Goal: Information Seeking & Learning: Find specific fact

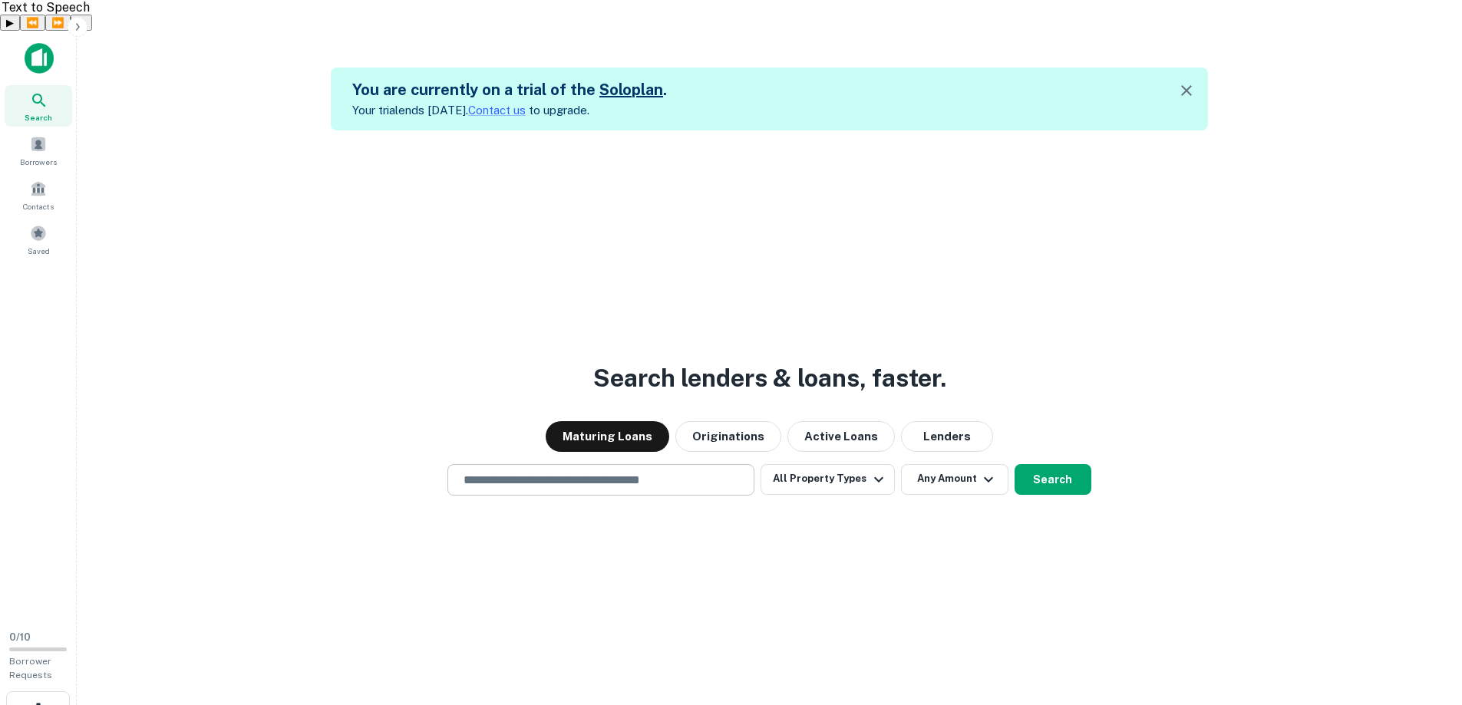
click at [701, 471] on input "text" at bounding box center [600, 480] width 293 height 18
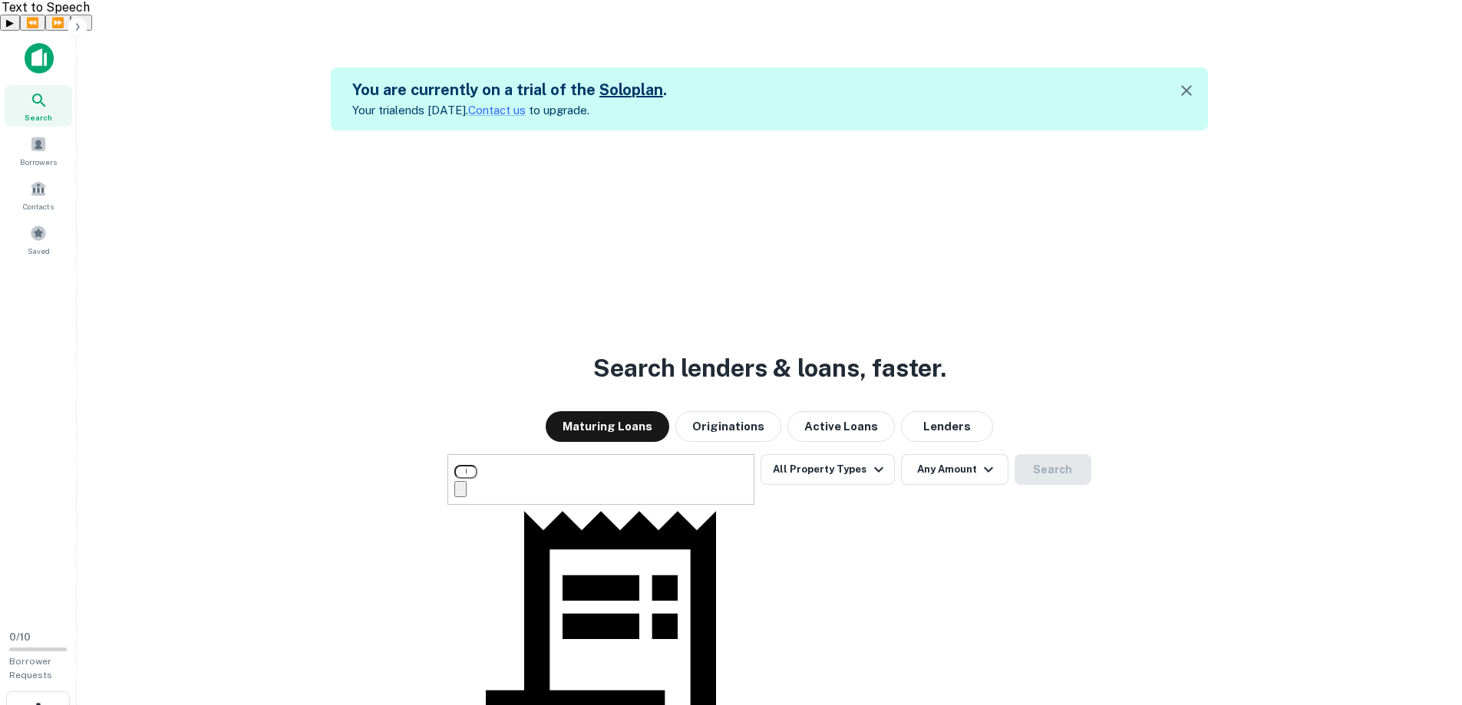
click at [411, 381] on div "**********" at bounding box center [769, 482] width 1361 height 705
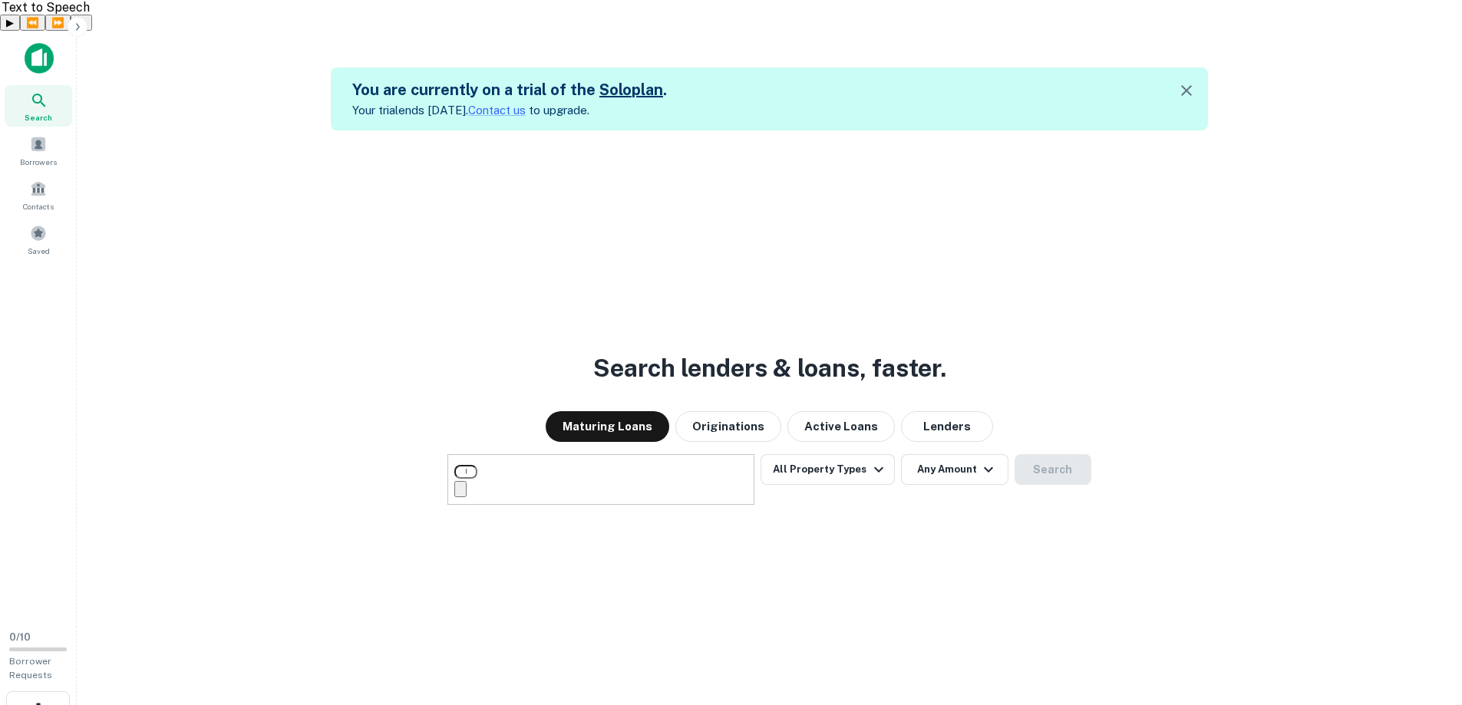
click at [477, 465] on input "**********" at bounding box center [465, 472] width 23 height 14
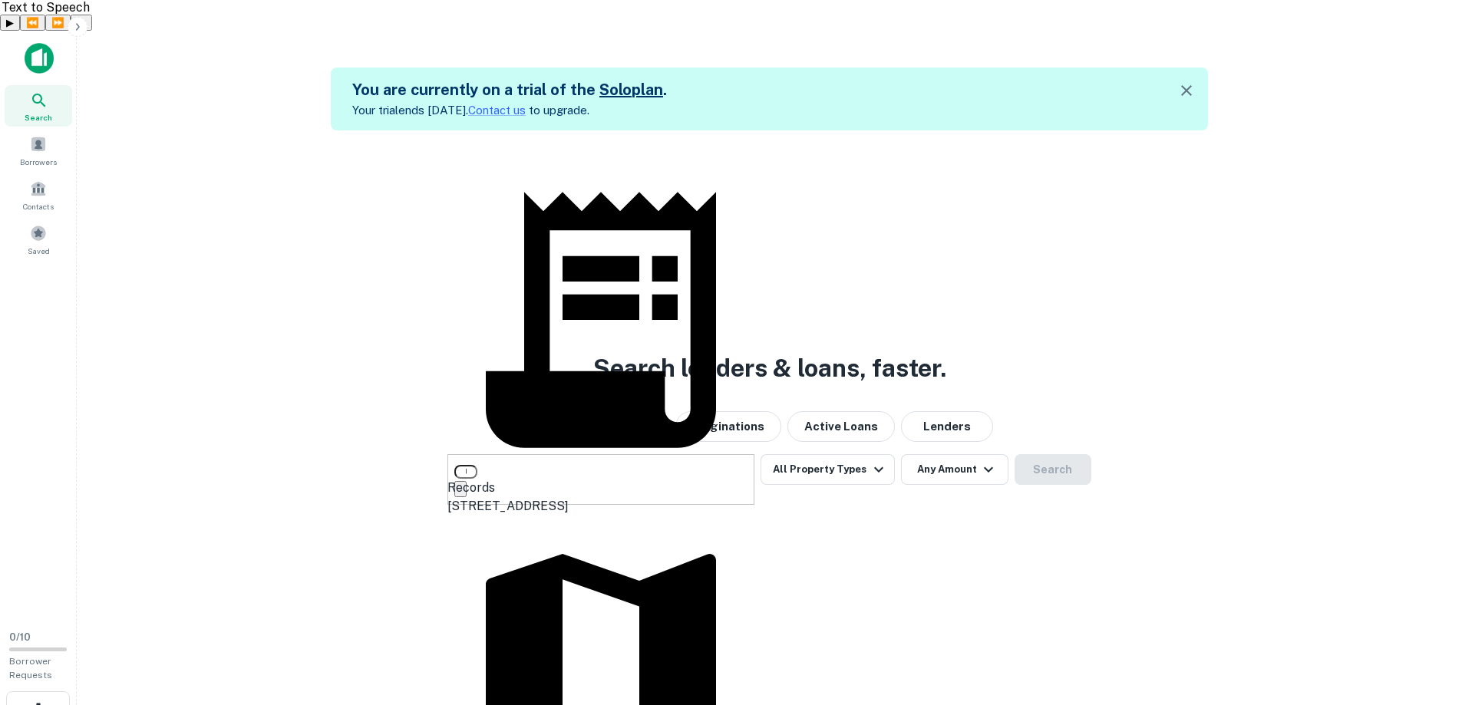
click at [246, 484] on div "**********" at bounding box center [769, 482] width 1361 height 705
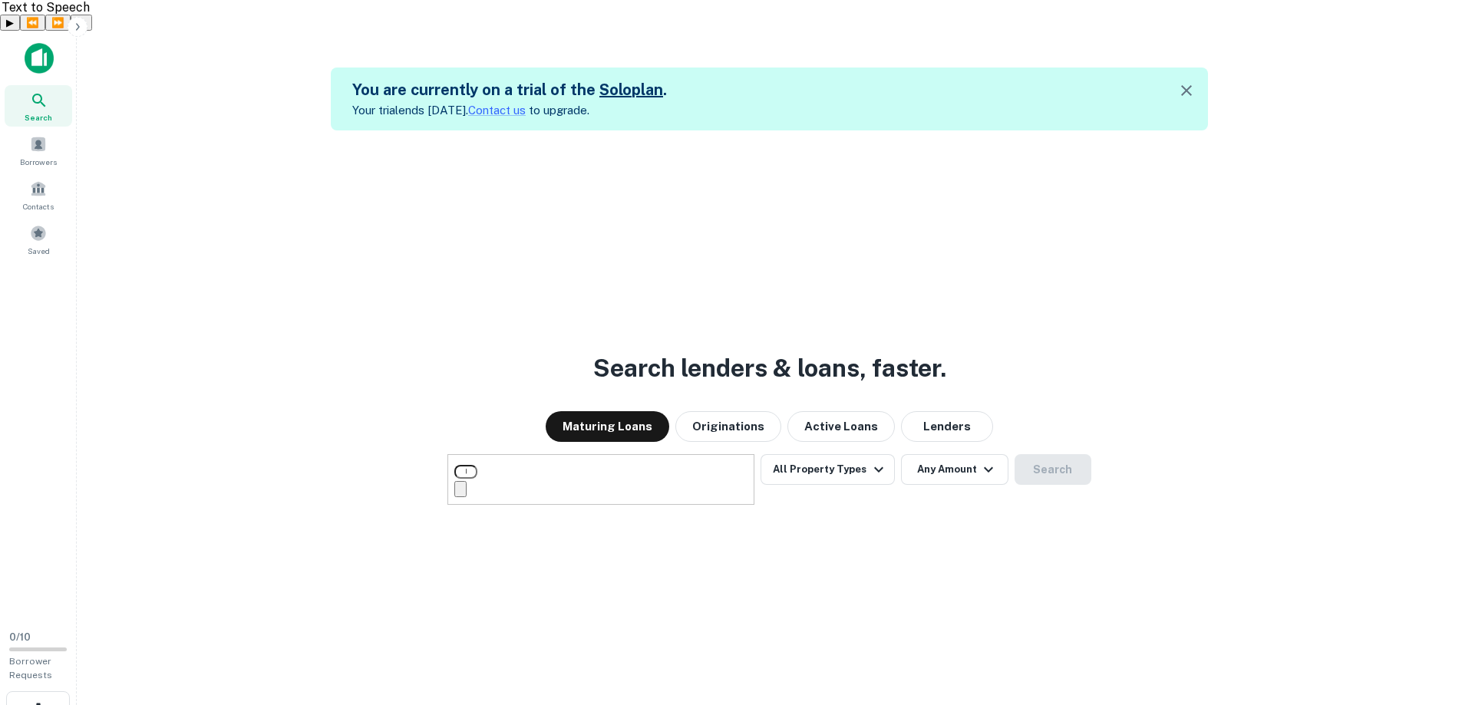
click at [477, 465] on input "**********" at bounding box center [465, 472] width 23 height 14
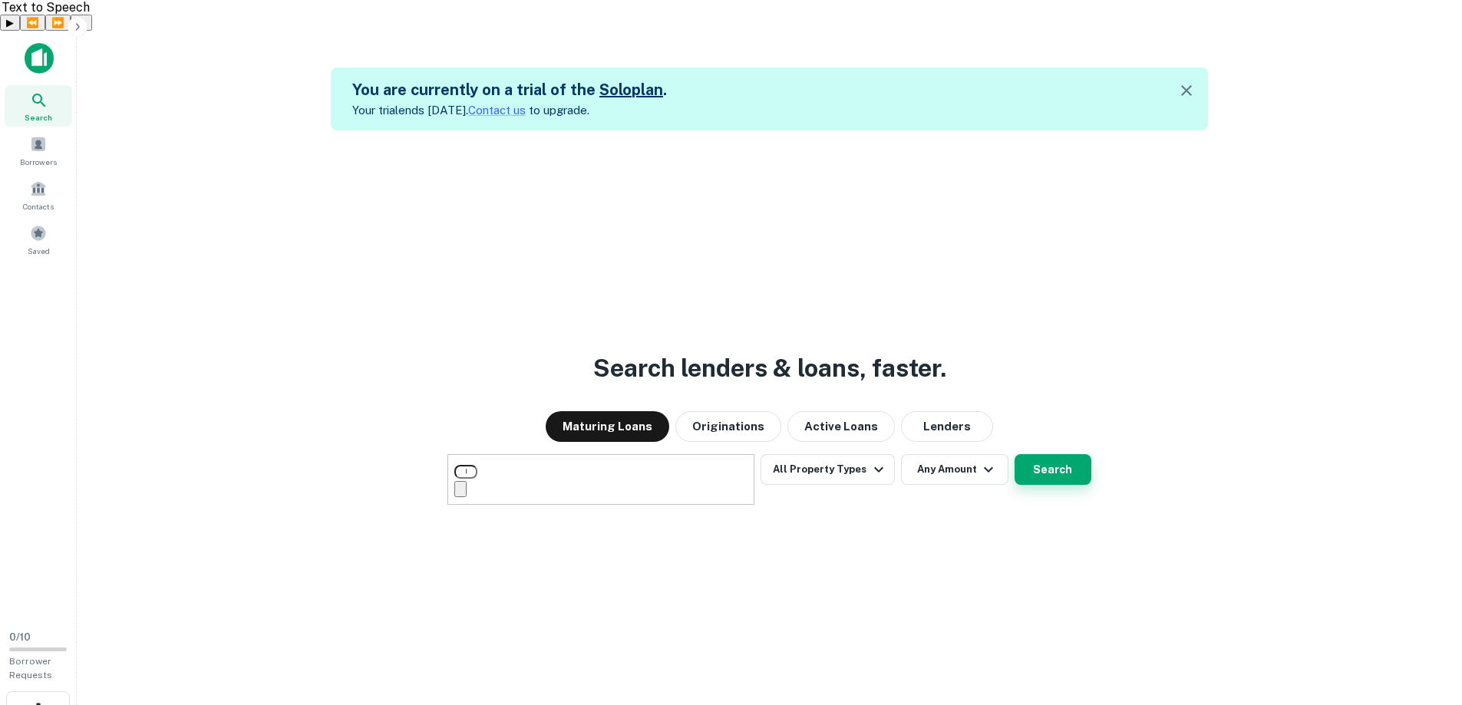
type input "**********"
click at [1043, 454] on button "Search" at bounding box center [1053, 469] width 77 height 31
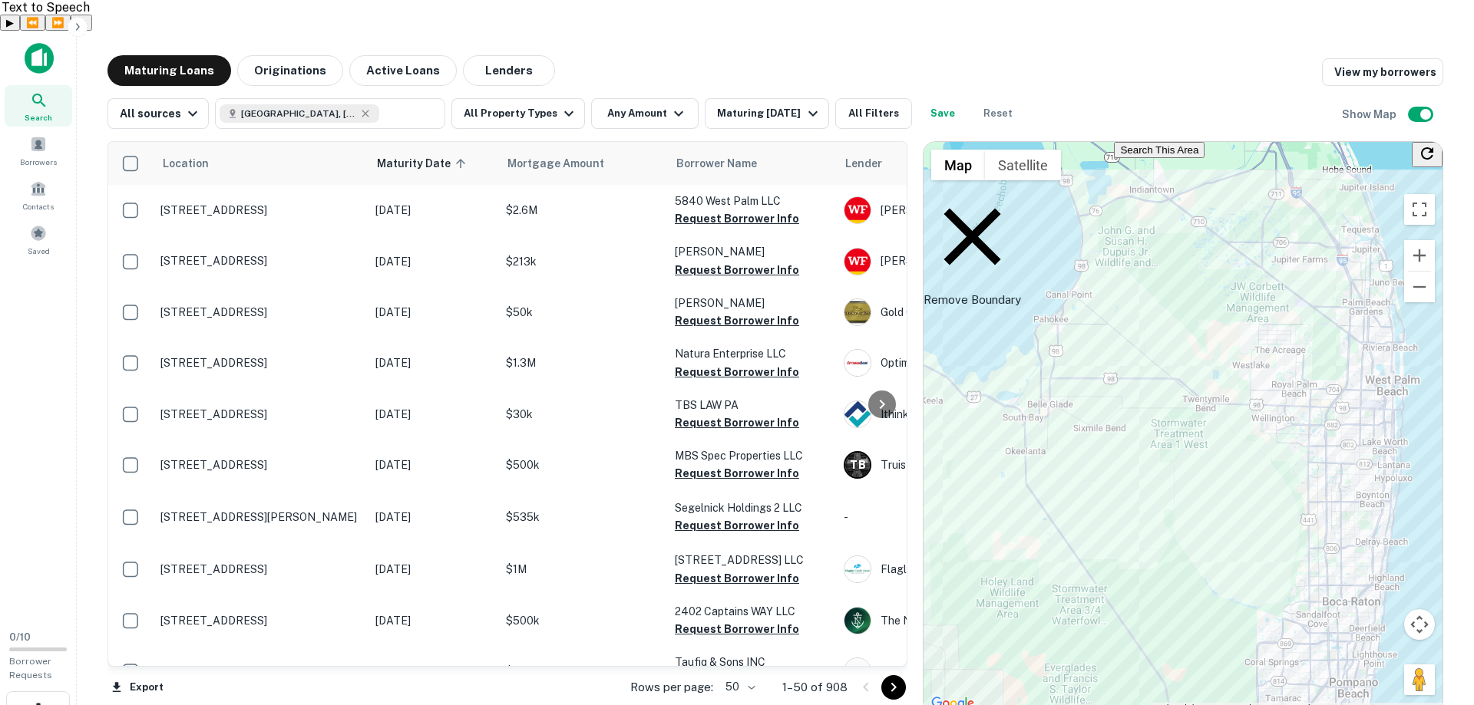
click at [767, 55] on div "Maturing Loans Originations Active Loans Lenders View my borrowers" at bounding box center [774, 70] width 1335 height 31
click at [760, 55] on div "Maturing Loans Originations Active Loans Lenders View my borrowers" at bounding box center [774, 70] width 1335 height 31
drag, startPoint x: 758, startPoint y: 38, endPoint x: 745, endPoint y: 38, distance: 13.0
click at [745, 55] on div "Maturing Loans Originations Active Loans Lenders View my borrowers" at bounding box center [774, 70] width 1335 height 31
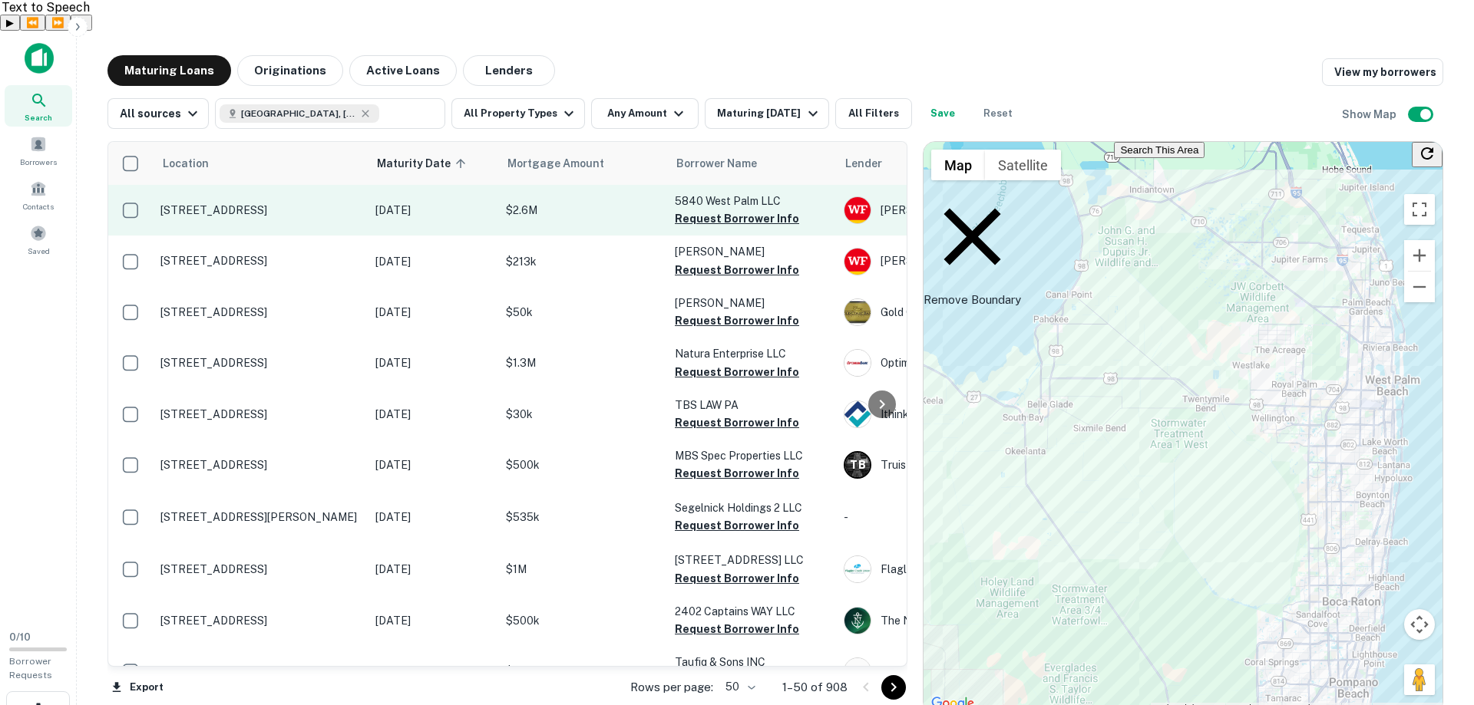
click at [240, 203] on p "[STREET_ADDRESS]" at bounding box center [260, 210] width 200 height 14
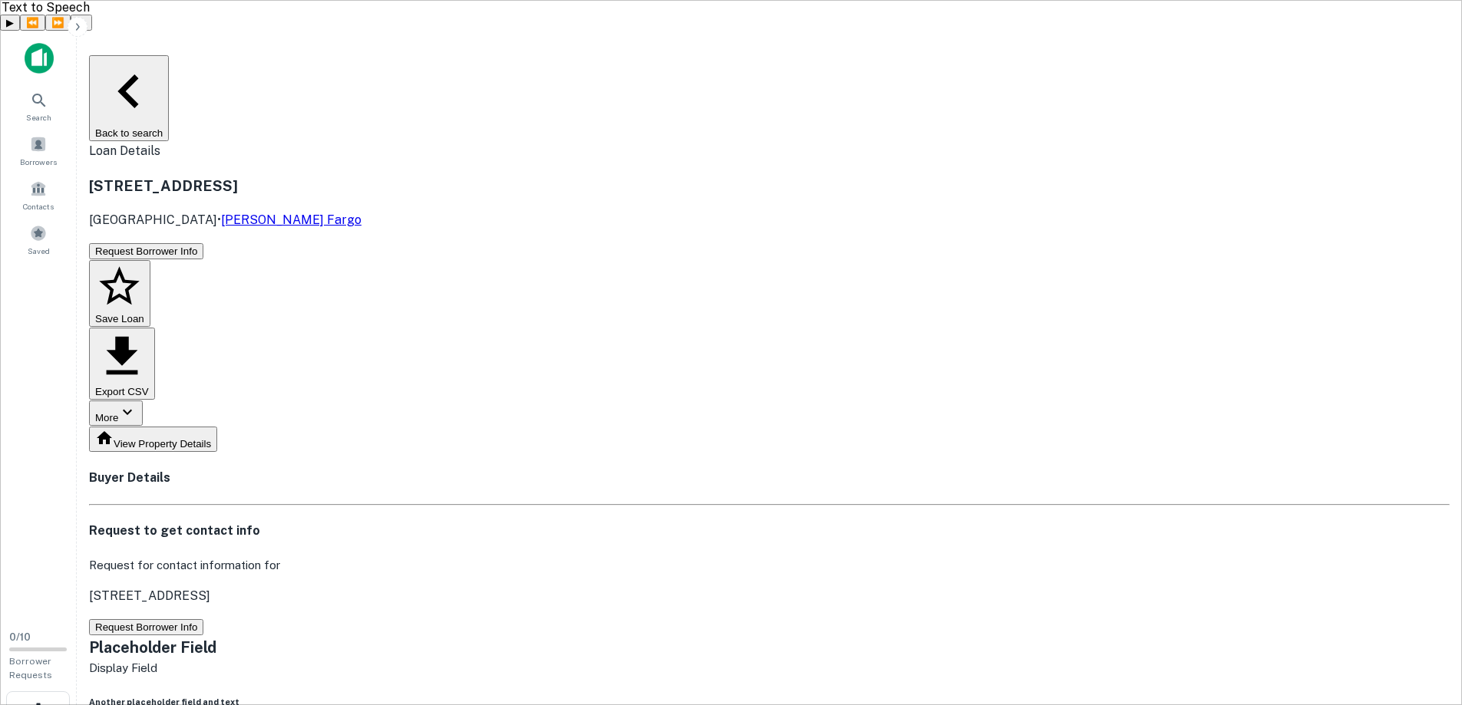
drag, startPoint x: 182, startPoint y: 114, endPoint x: 163, endPoint y: 104, distance: 21.6
drag, startPoint x: 162, startPoint y: 104, endPoint x: 147, endPoint y: 97, distance: 16.8
click at [147, 97] on main "Back to search Loan Details [STREET_ADDRESS] • [PERSON_NAME] Fargo Request Borr…" at bounding box center [769, 383] width 1385 height 705
click at [137, 88] on main "Back to search Loan Details [STREET_ADDRESS] • [PERSON_NAME] Fargo Request Borr…" at bounding box center [769, 383] width 1385 height 705
drag, startPoint x: 133, startPoint y: 87, endPoint x: 126, endPoint y: 83, distance: 8.3
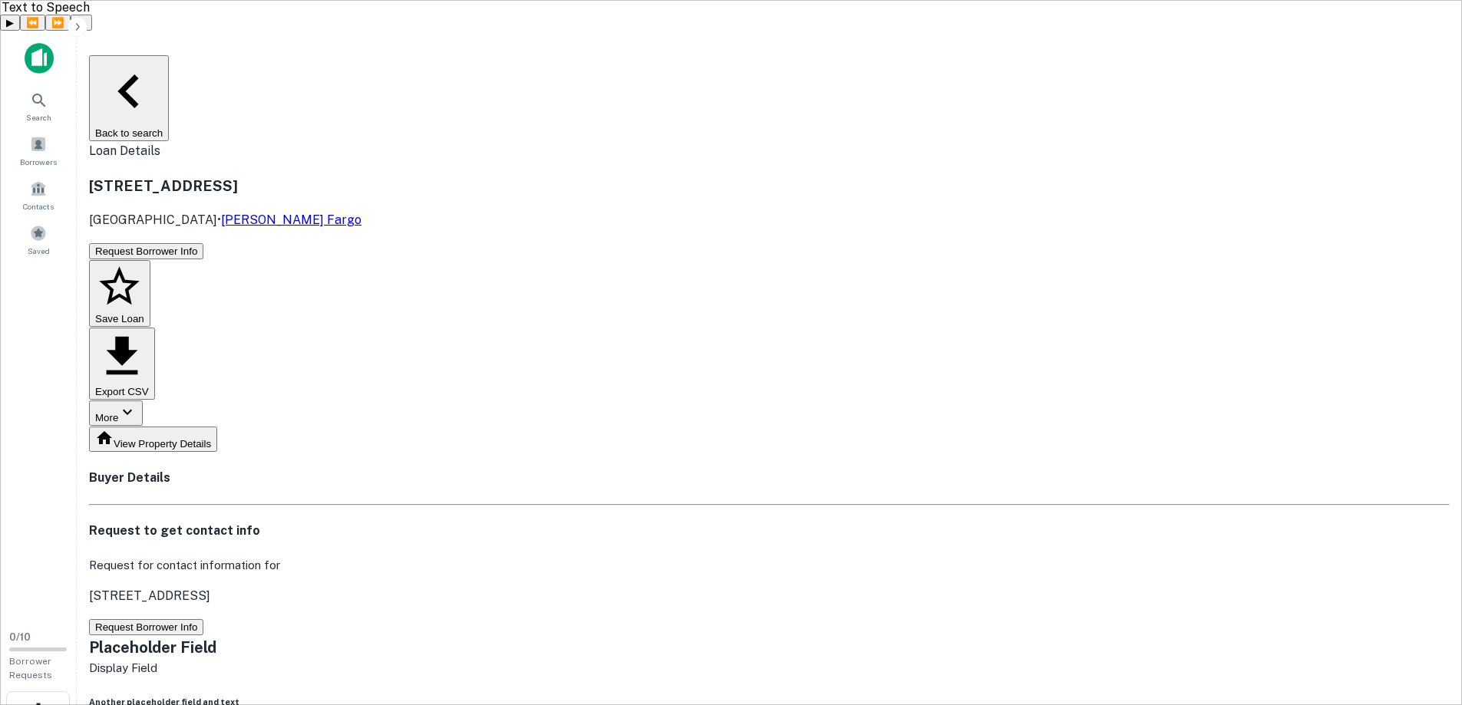
click at [127, 83] on main "Back to search Loan Details [STREET_ADDRESS] • [PERSON_NAME] Fargo Request Borr…" at bounding box center [769, 383] width 1385 height 705
click at [119, 81] on main "Back to search Loan Details [STREET_ADDRESS] • [PERSON_NAME] Fargo Request Borr…" at bounding box center [769, 383] width 1385 height 705
click at [203, 619] on button "Request Borrower Info" at bounding box center [146, 627] width 114 height 16
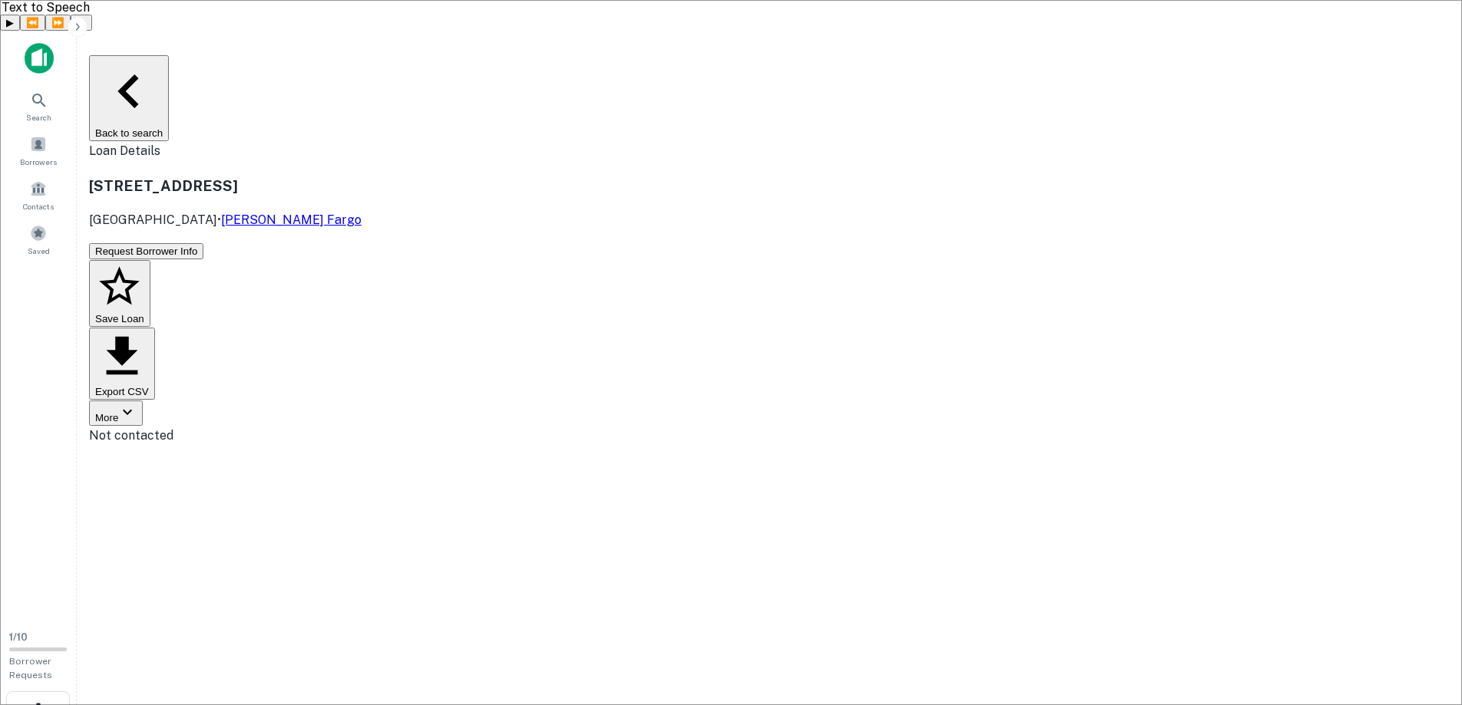
drag, startPoint x: 262, startPoint y: 95, endPoint x: 419, endPoint y: 123, distance: 159.7
click at [419, 175] on div "[STREET_ADDRESS] • [PERSON_NAME] Fargo" at bounding box center [769, 202] width 1361 height 54
copy div "[STREET_ADDRESS]"
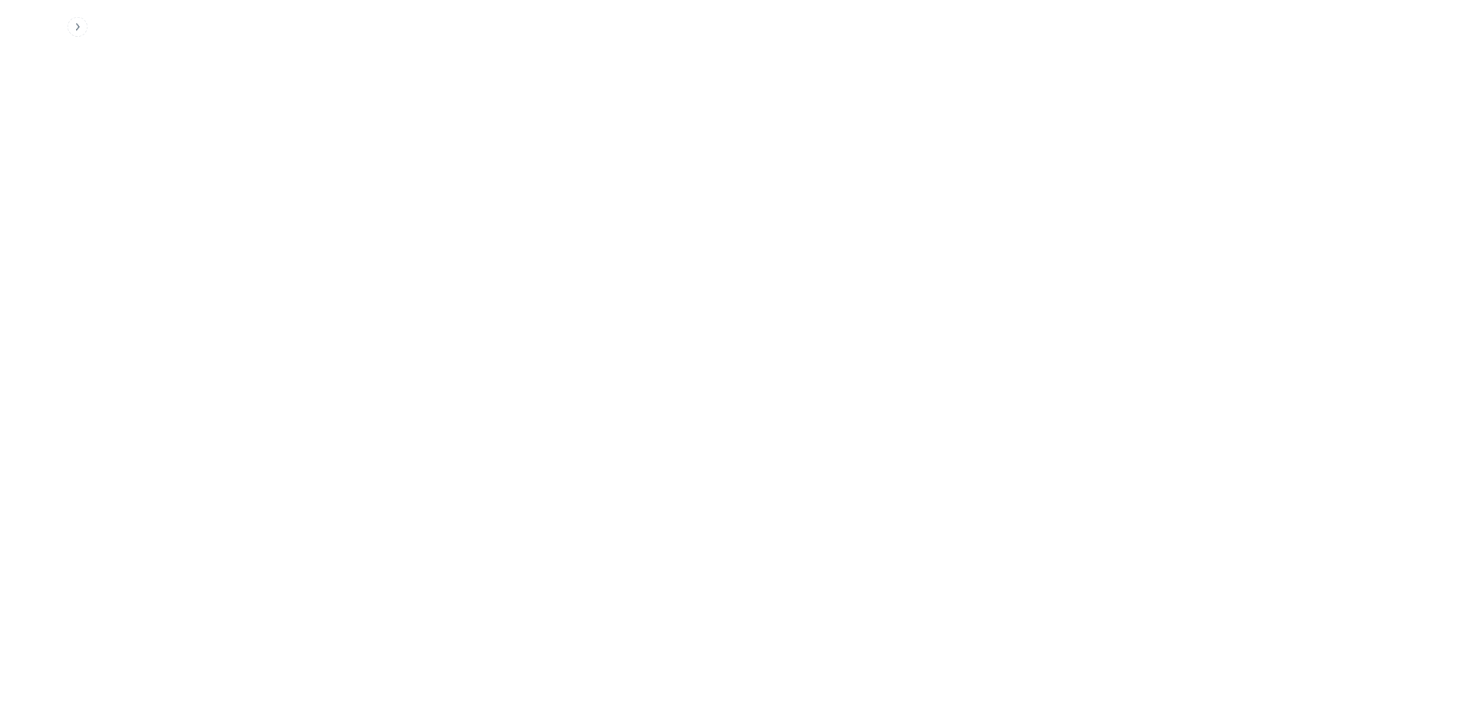
scroll to position [614, 0]
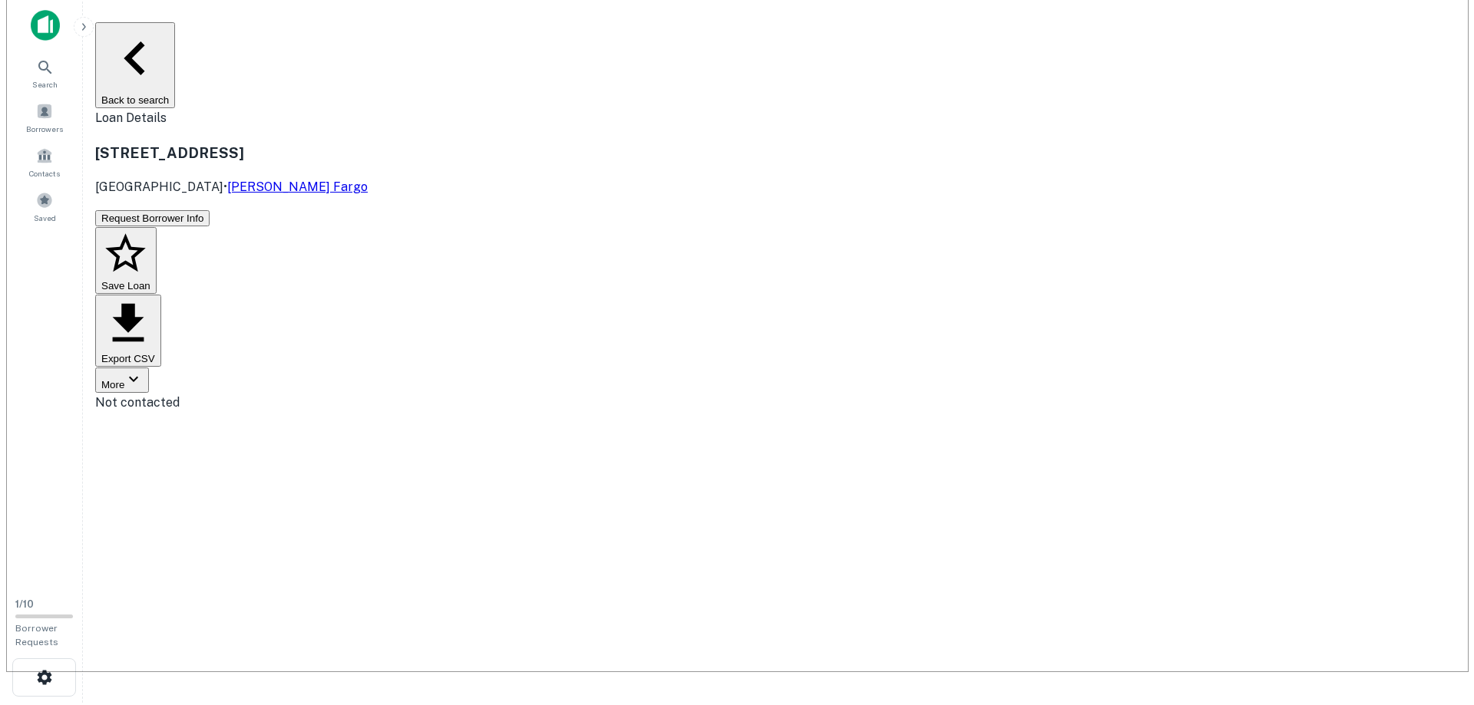
scroll to position [0, 0]
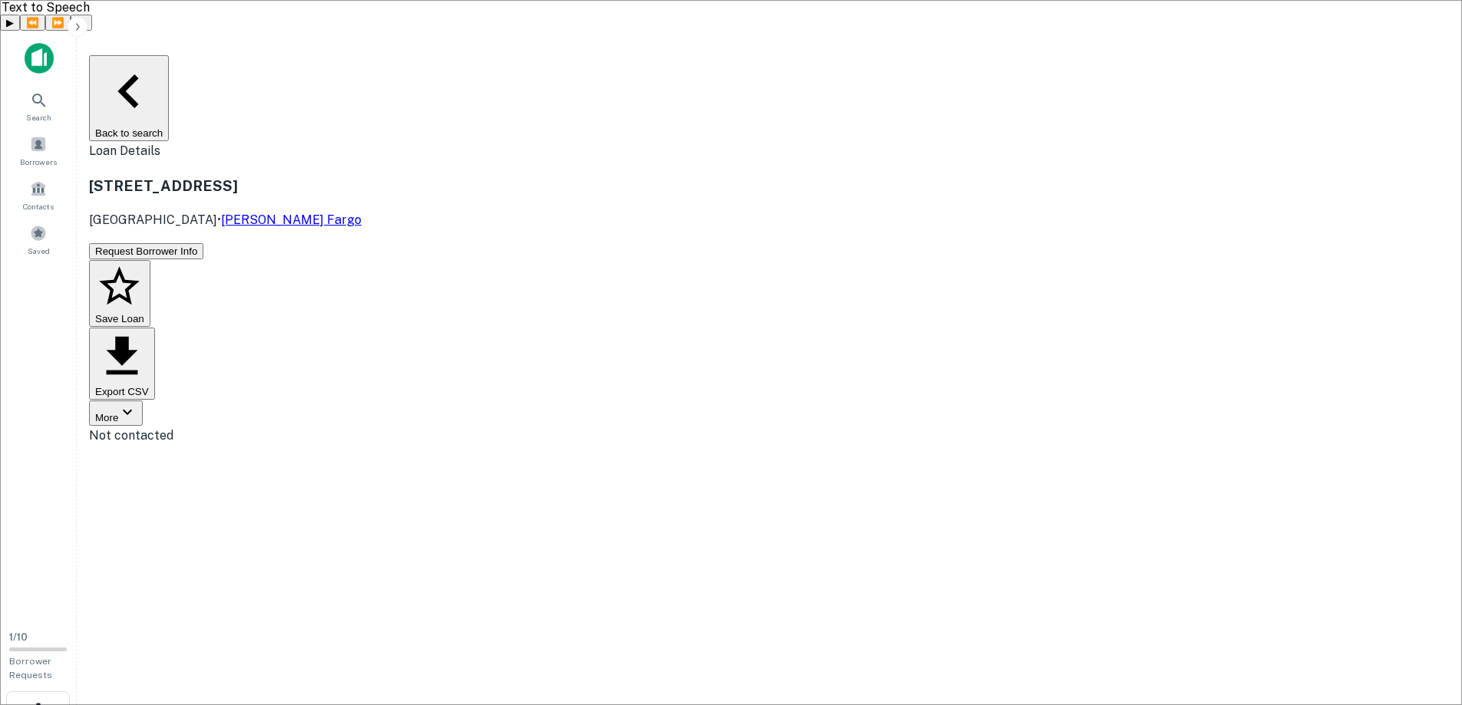
click at [169, 55] on button "Back to search" at bounding box center [129, 98] width 80 height 86
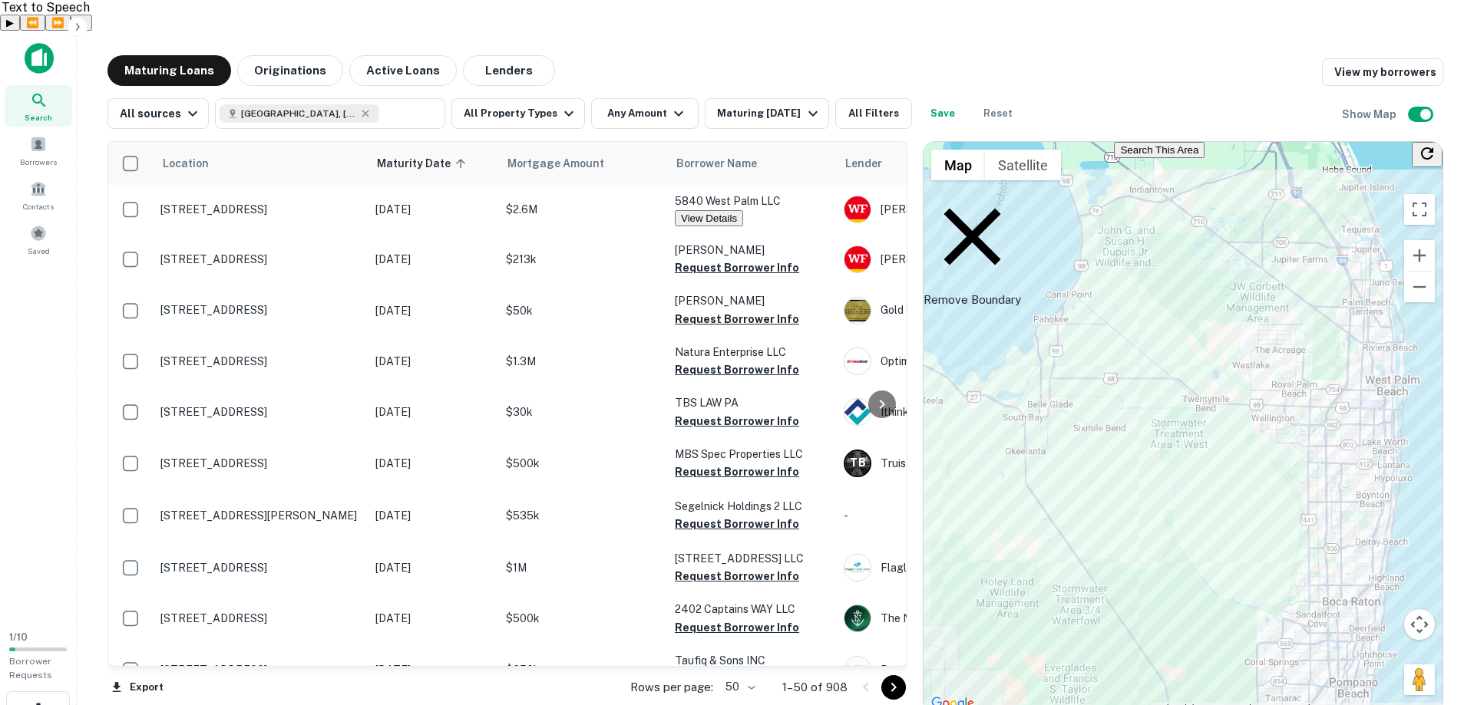
click at [622, 55] on div "Maturing Loans Originations Active Loans Lenders View my borrowers" at bounding box center [774, 70] width 1335 height 31
drag, startPoint x: 622, startPoint y: 26, endPoint x: 609, endPoint y: 25, distance: 12.3
click at [609, 55] on div "Maturing Loans Originations Active Loans Lenders View my borrowers" at bounding box center [774, 70] width 1335 height 31
click at [607, 55] on div "Maturing Loans Originations Active Loans Lenders View my borrowers" at bounding box center [774, 70] width 1335 height 31
click at [603, 31] on main "Maturing Loans Originations Active Loans Lenders View my borrowers All sources …" at bounding box center [775, 383] width 1397 height 705
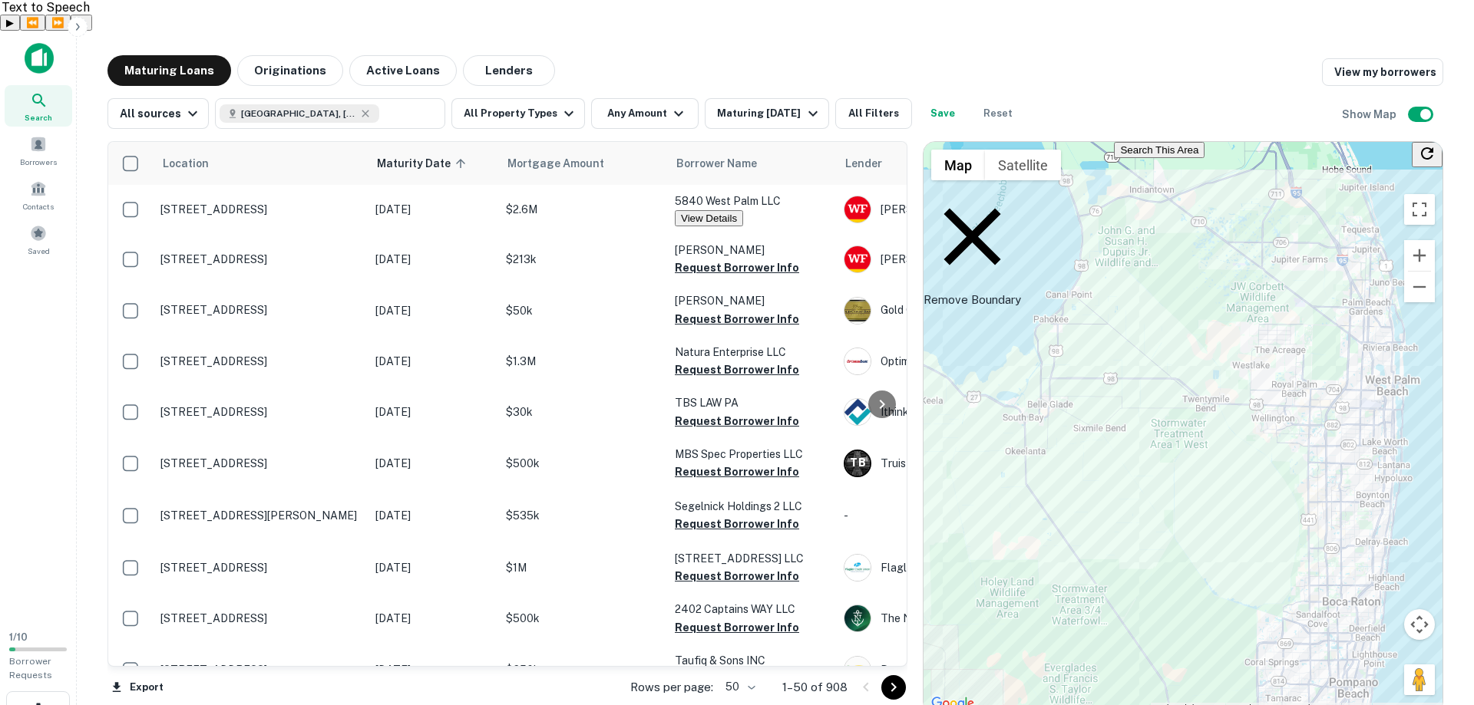
click at [943, 55] on div "Maturing Loans Originations Active Loans Lenders View my borrowers" at bounding box center [774, 70] width 1335 height 31
drag, startPoint x: 941, startPoint y: 38, endPoint x: 932, endPoint y: 38, distance: 9.2
drag, startPoint x: 932, startPoint y: 38, endPoint x: 904, endPoint y: 33, distance: 28.0
drag, startPoint x: 904, startPoint y: 33, endPoint x: 886, endPoint y: 32, distance: 17.7
click at [887, 55] on div "Maturing Loans Originations Active Loans Lenders View my borrowers" at bounding box center [774, 70] width 1335 height 31
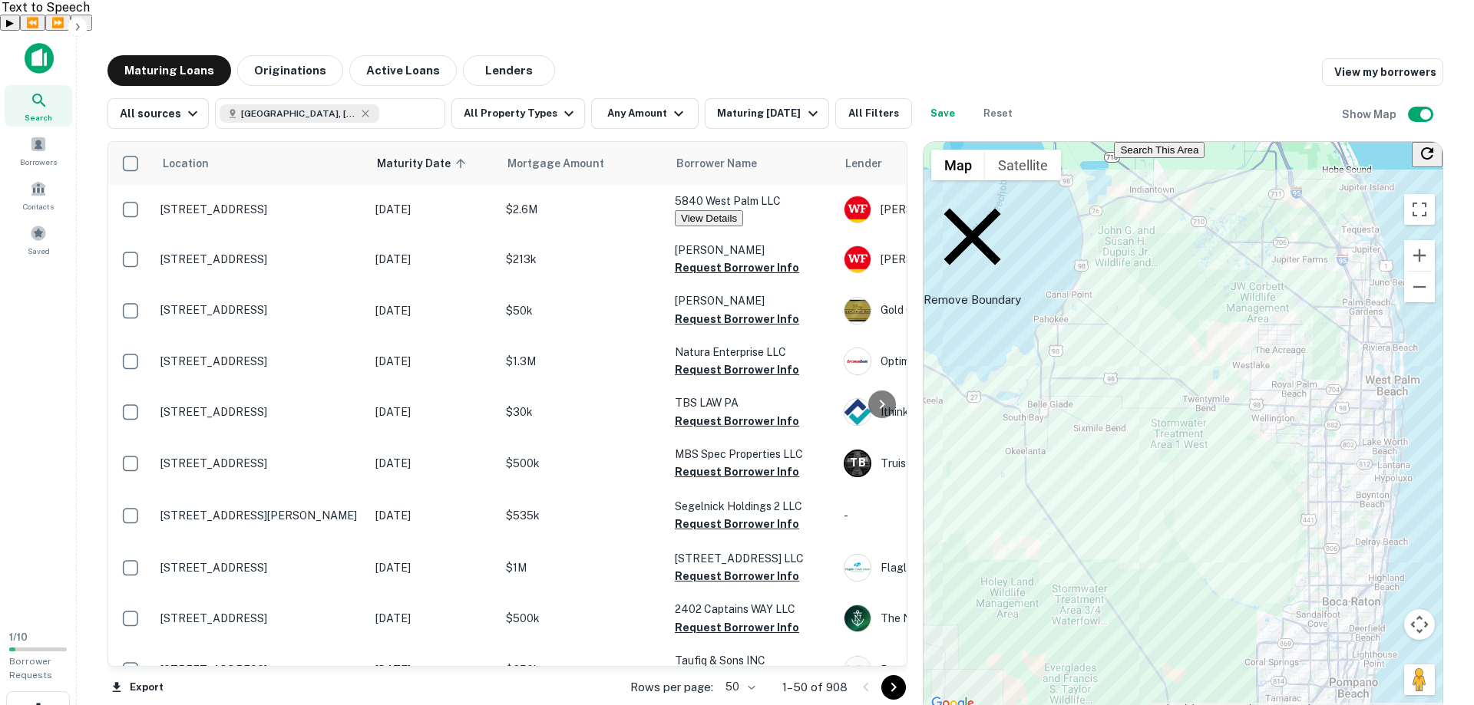
click at [833, 55] on div "Maturing Loans Originations Active Loans Lenders View my borrowers" at bounding box center [774, 70] width 1335 height 31
drag, startPoint x: 830, startPoint y: 35, endPoint x: 793, endPoint y: 28, distance: 38.2
click at [793, 55] on div "Maturing Loans Originations Active Loans Lenders View my borrowers" at bounding box center [774, 70] width 1335 height 31
